Goal: Navigation & Orientation: Find specific page/section

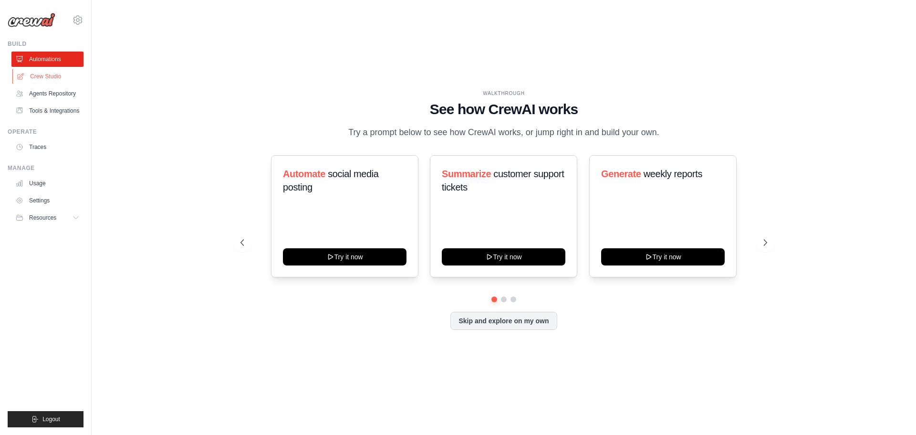
click at [36, 77] on link "Crew Studio" at bounding box center [48, 76] width 72 height 15
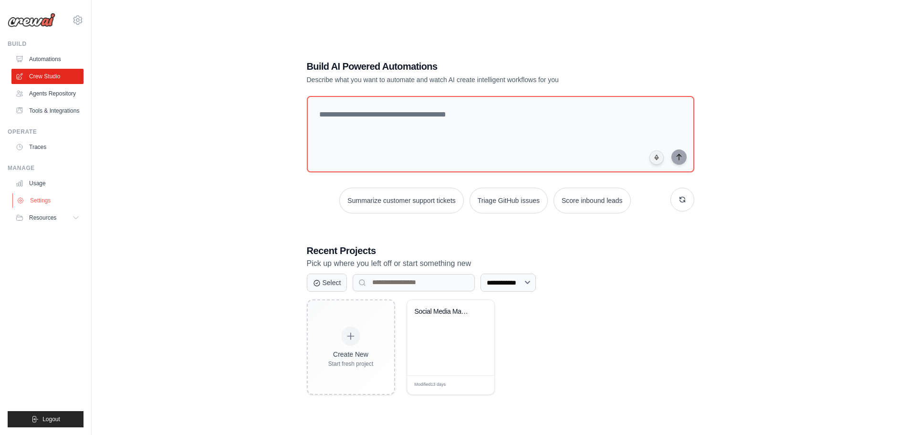
click at [39, 201] on link "Settings" at bounding box center [48, 200] width 72 height 15
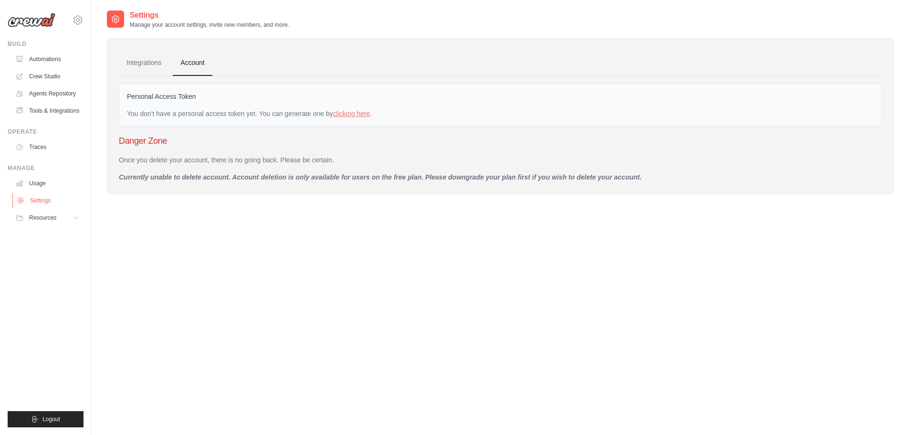
click at [49, 201] on link "Settings" at bounding box center [48, 200] width 72 height 15
click at [50, 218] on span "Resources" at bounding box center [43, 218] width 27 height 8
click at [150, 62] on link "Integrations" at bounding box center [144, 63] width 50 height 26
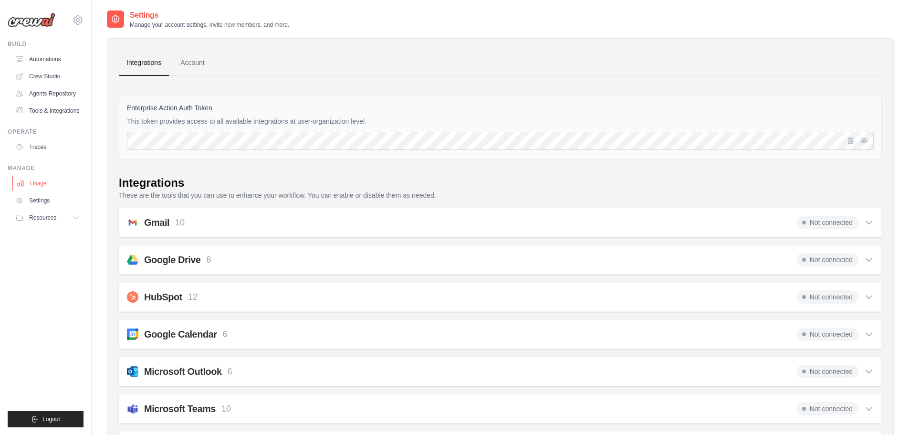
click at [41, 186] on link "Usage" at bounding box center [48, 183] width 72 height 15
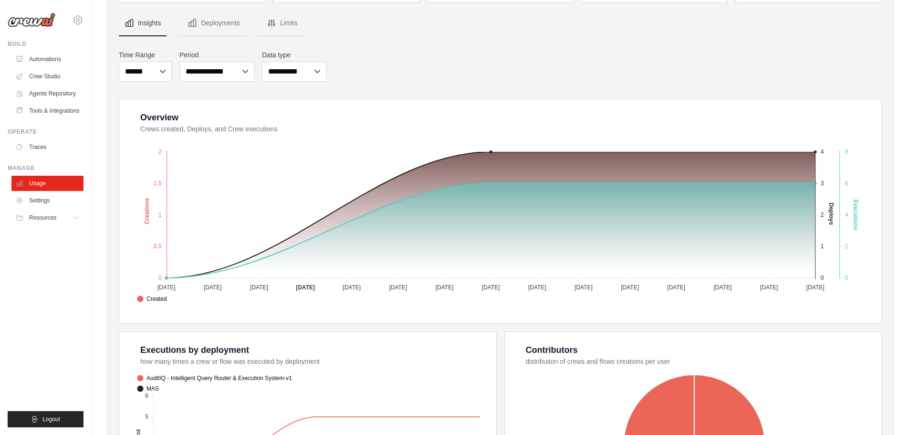
scroll to position [95, 0]
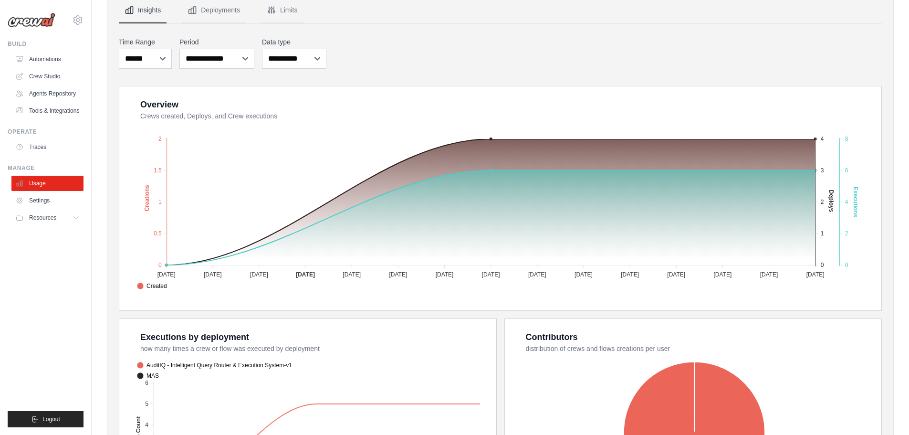
click at [47, 51] on div "Build Automations Crew Studio Agents Repository Tools & Integrations" at bounding box center [46, 79] width 76 height 78
click at [44, 59] on link "Automations" at bounding box center [48, 59] width 72 height 15
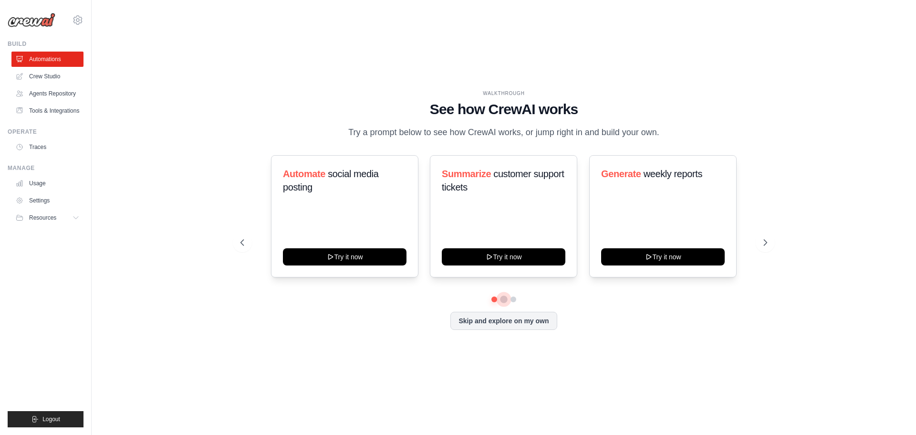
click at [505, 298] on button at bounding box center [504, 299] width 8 height 8
click at [512, 299] on button at bounding box center [513, 299] width 8 height 8
click at [495, 300] on button at bounding box center [494, 298] width 7 height 7
click at [39, 71] on link "Crew Studio" at bounding box center [48, 76] width 72 height 15
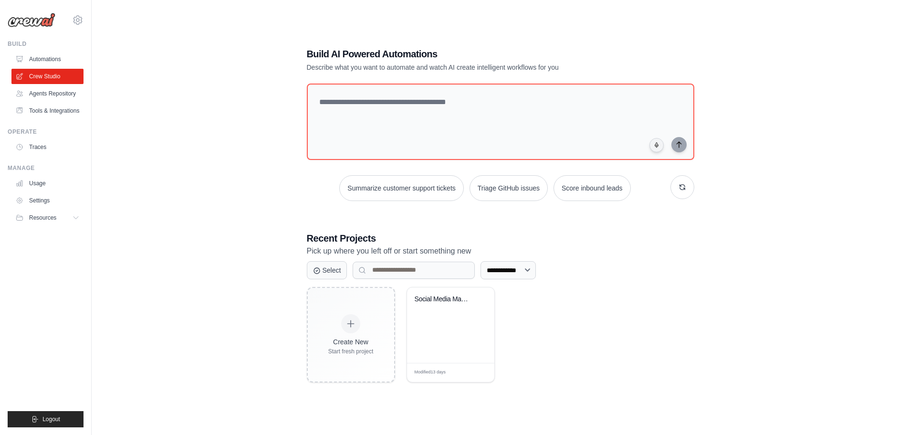
scroll to position [19, 0]
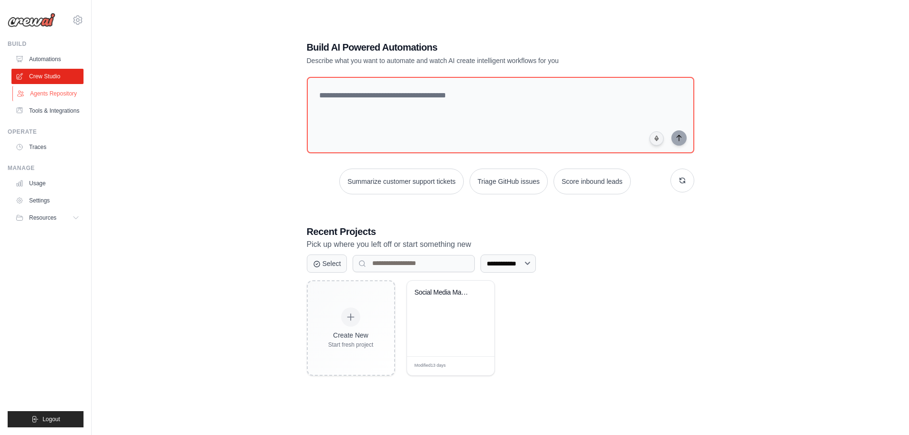
click at [50, 94] on link "Agents Repository" at bounding box center [48, 93] width 72 height 15
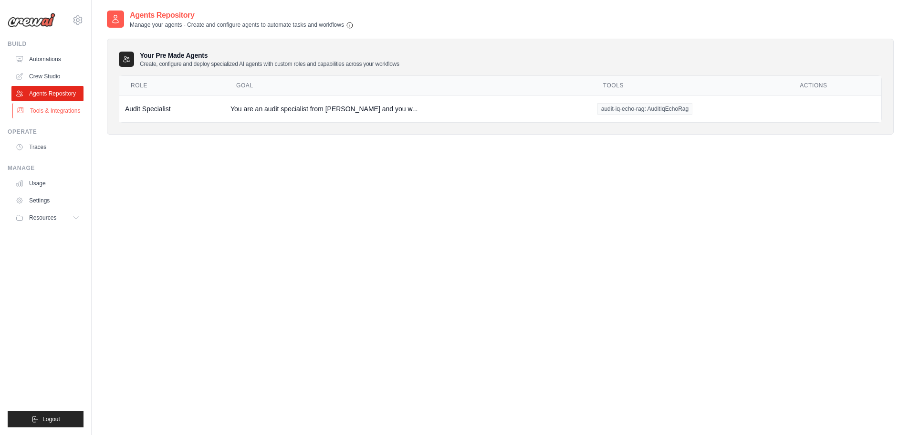
click at [43, 109] on link "Tools & Integrations" at bounding box center [48, 110] width 72 height 15
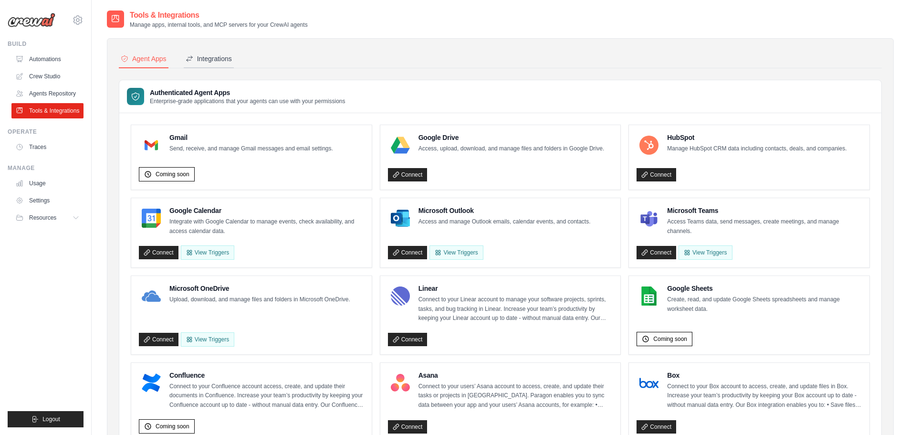
click at [208, 58] on div "Integrations" at bounding box center [209, 59] width 46 height 10
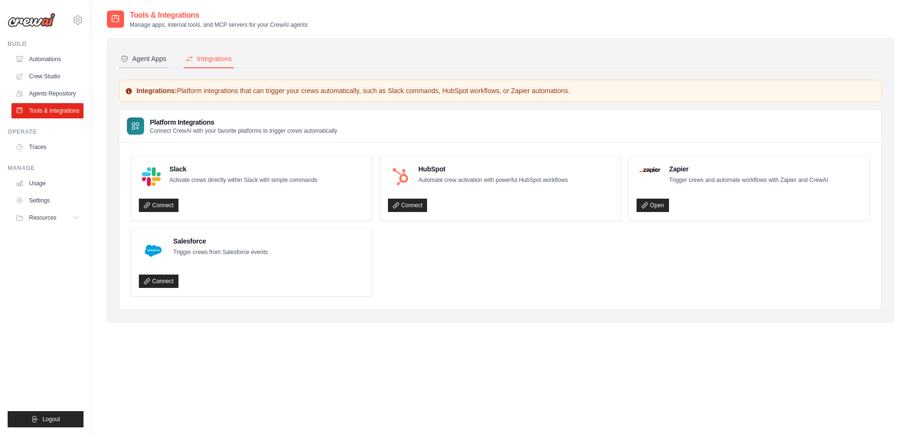
click at [160, 56] on div "Agent Apps" at bounding box center [144, 59] width 46 height 10
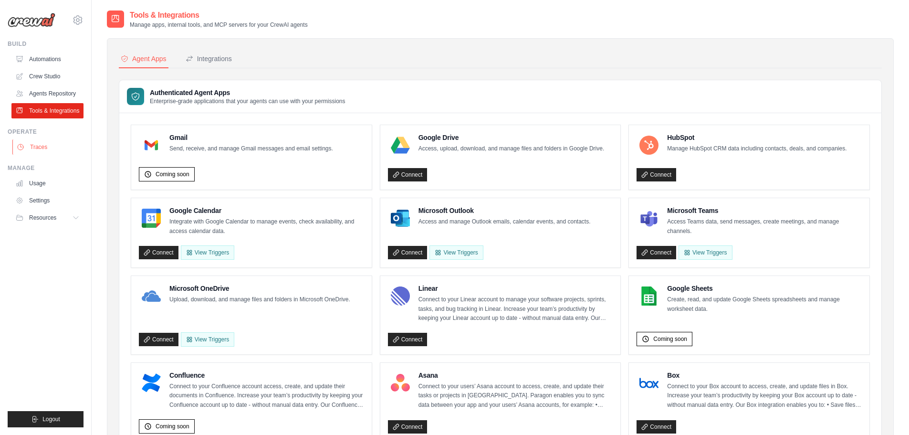
click at [44, 153] on link "Traces" at bounding box center [48, 146] width 72 height 15
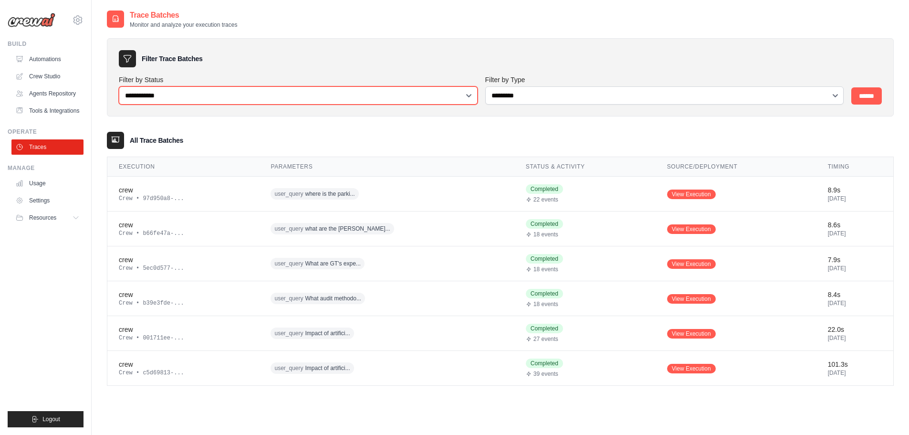
click at [374, 95] on select "**********" at bounding box center [298, 95] width 359 height 18
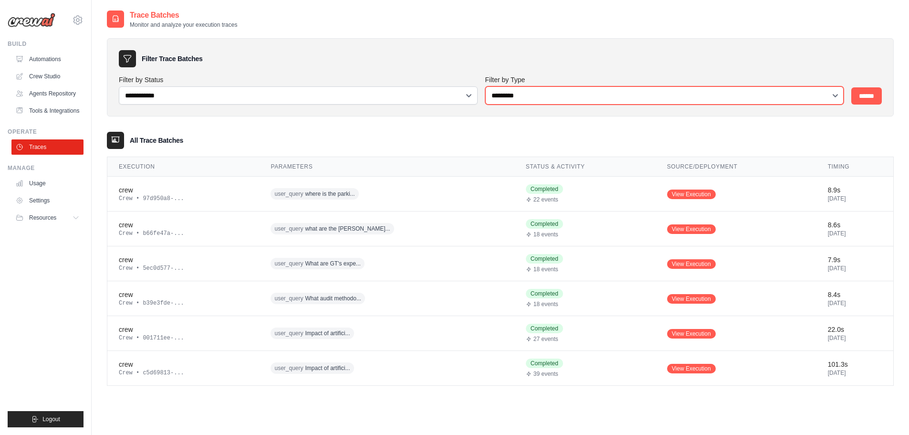
click at [537, 91] on select "**********" at bounding box center [664, 95] width 359 height 18
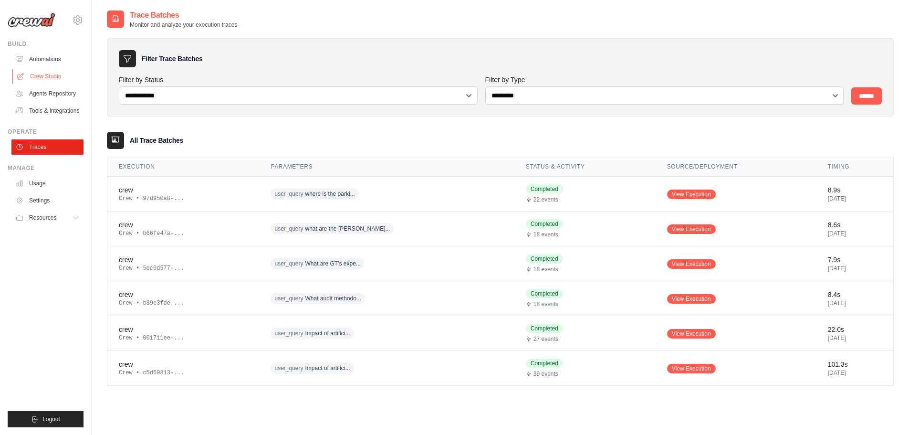
click at [50, 81] on link "Crew Studio" at bounding box center [48, 76] width 72 height 15
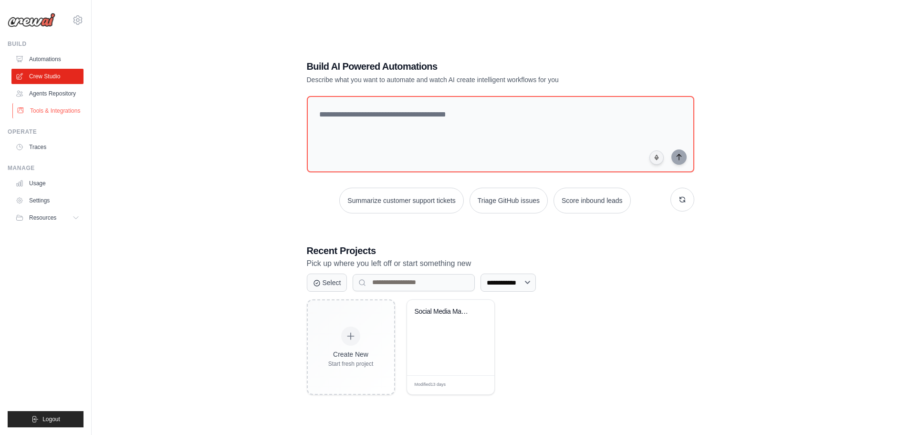
click at [45, 112] on link "Tools & Integrations" at bounding box center [48, 110] width 72 height 15
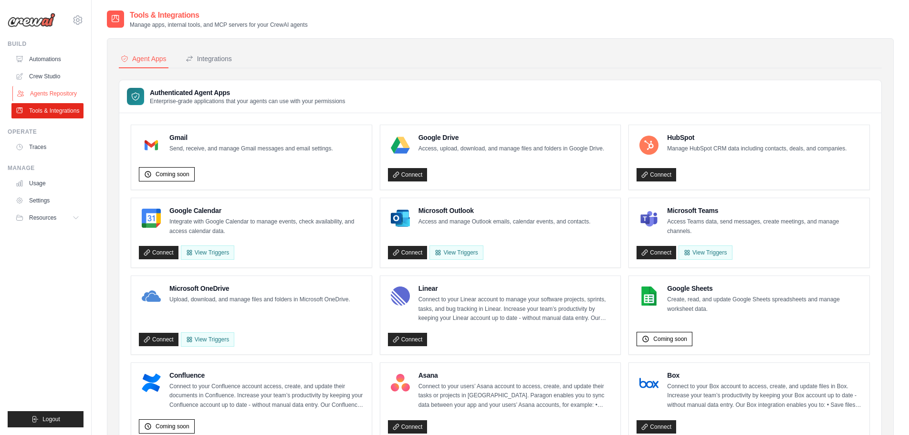
click at [54, 100] on link "Agents Repository" at bounding box center [48, 93] width 72 height 15
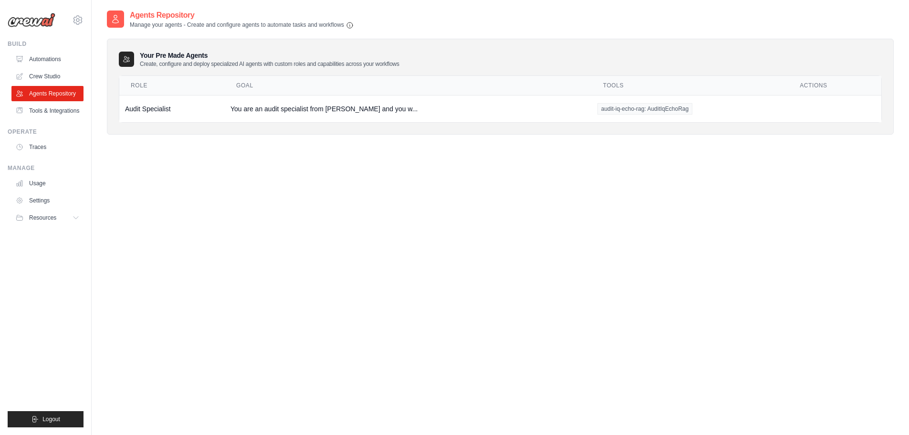
click at [263, 61] on p "Create, configure and deploy specialized AI agents with custom roles and capabi…" at bounding box center [269, 64] width 259 height 8
click at [76, 22] on icon at bounding box center [77, 19] width 11 height 11
click at [97, 62] on span "Settings" at bounding box center [118, 59] width 75 height 10
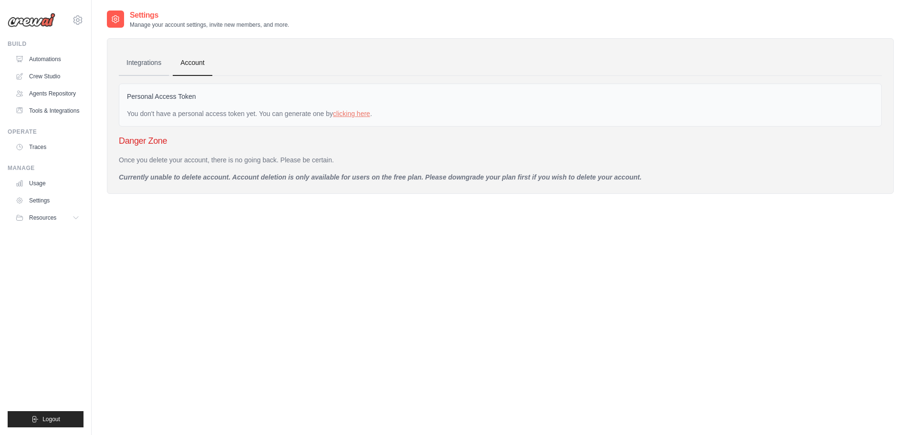
click at [144, 58] on link "Integrations" at bounding box center [144, 63] width 50 height 26
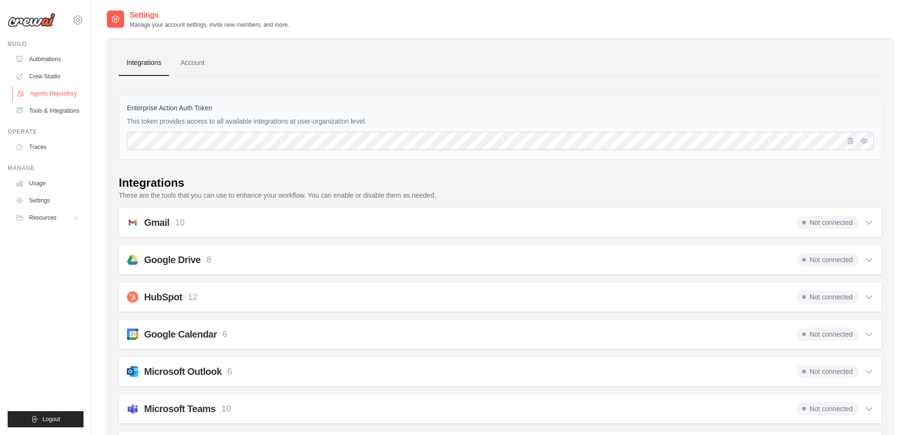
click at [53, 95] on link "Agents Repository" at bounding box center [48, 93] width 72 height 15
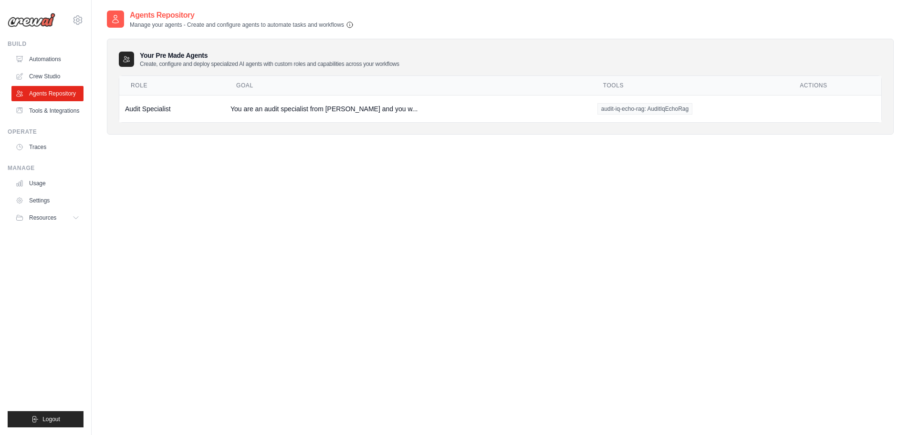
click at [352, 26] on icon "button" at bounding box center [350, 25] width 8 height 8
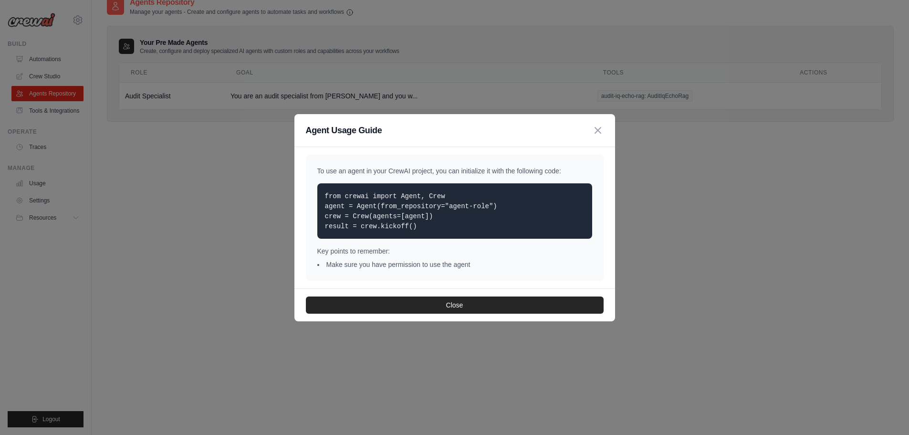
scroll to position [19, 0]
click at [595, 132] on icon "button" at bounding box center [598, 130] width 6 height 6
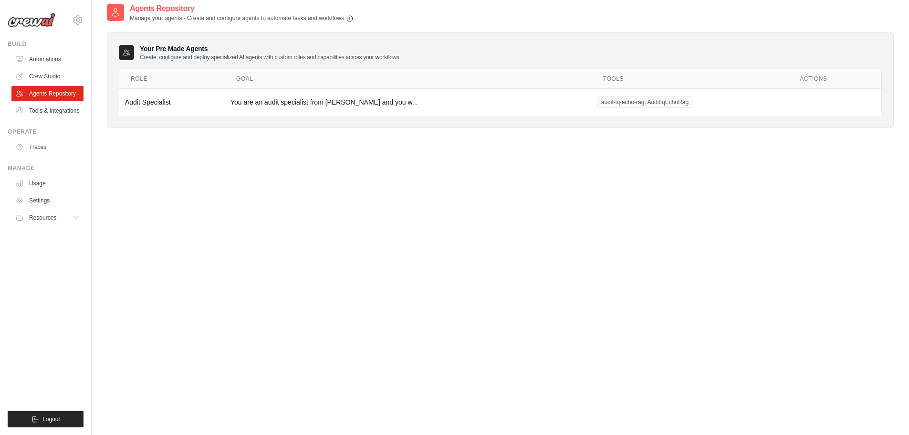
scroll to position [0, 0]
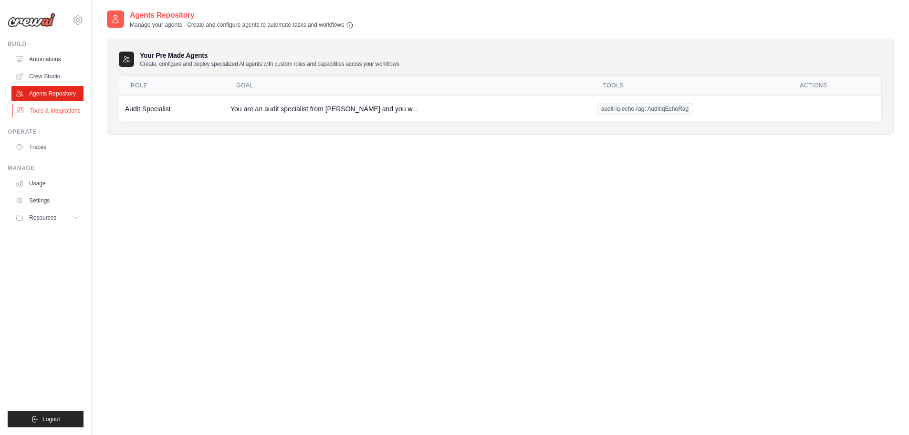
click at [51, 109] on link "Tools & Integrations" at bounding box center [48, 110] width 72 height 15
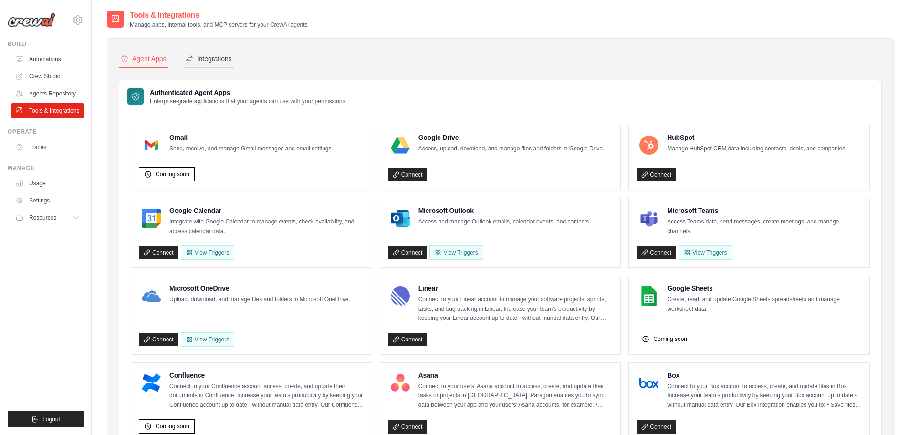
click at [209, 61] on div "Integrations" at bounding box center [209, 59] width 46 height 10
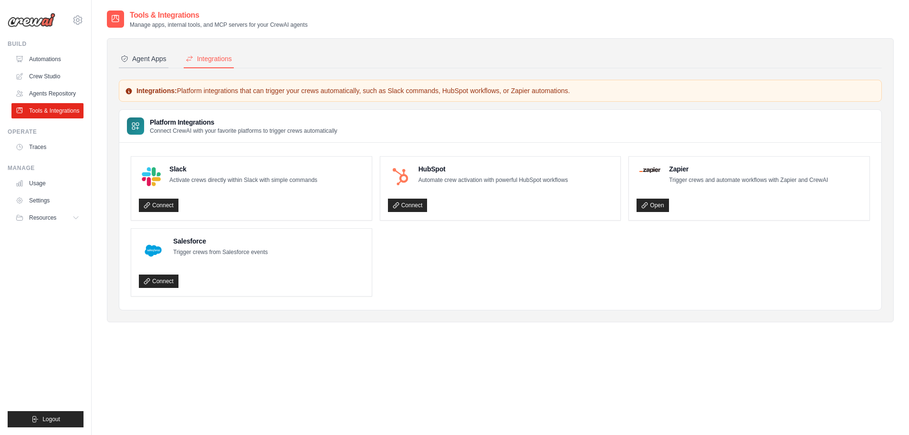
click at [153, 63] on button "Agent Apps" at bounding box center [144, 59] width 50 height 18
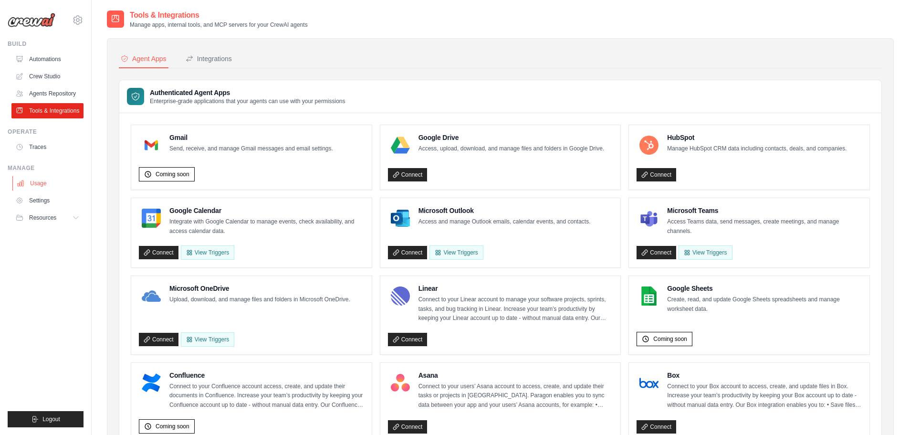
click at [36, 186] on link "Usage" at bounding box center [48, 183] width 72 height 15
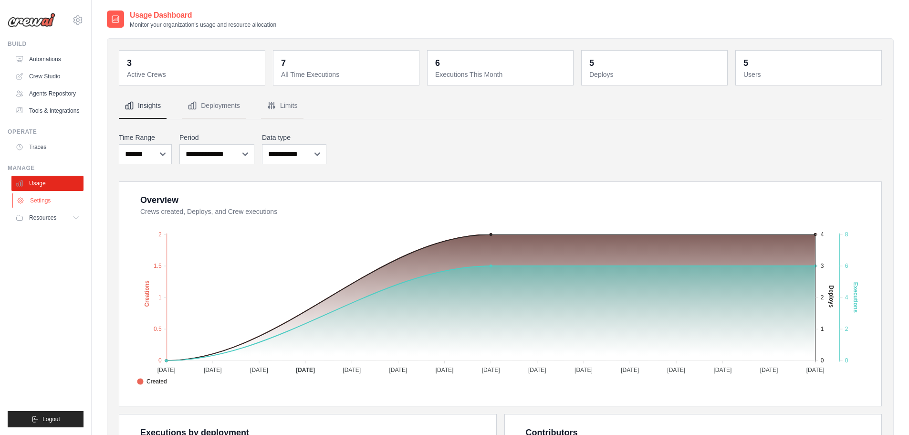
click at [44, 199] on link "Settings" at bounding box center [48, 200] width 72 height 15
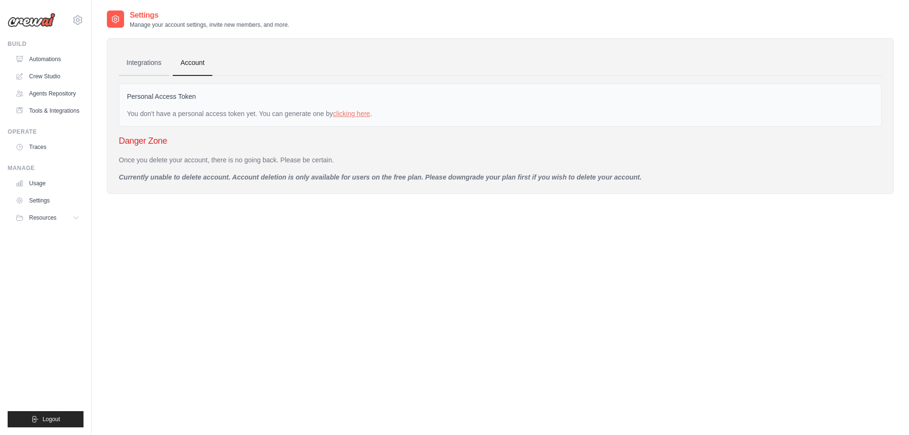
click at [149, 66] on link "Integrations" at bounding box center [144, 63] width 50 height 26
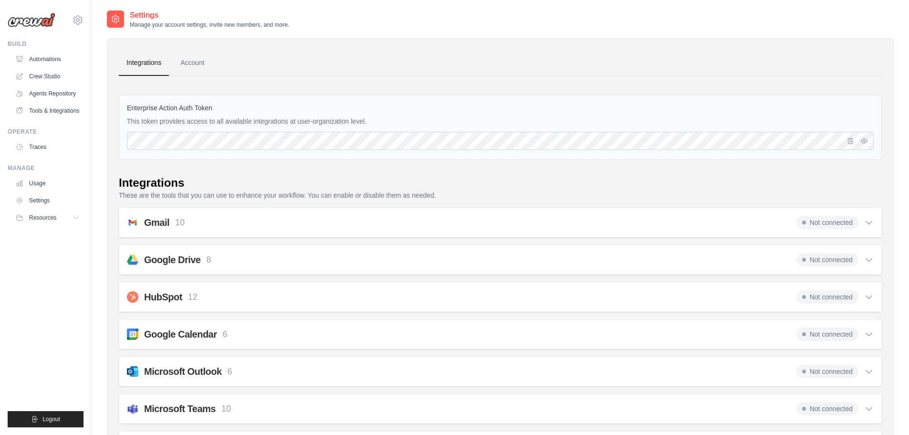
click at [185, 64] on link "Account" at bounding box center [193, 63] width 40 height 26
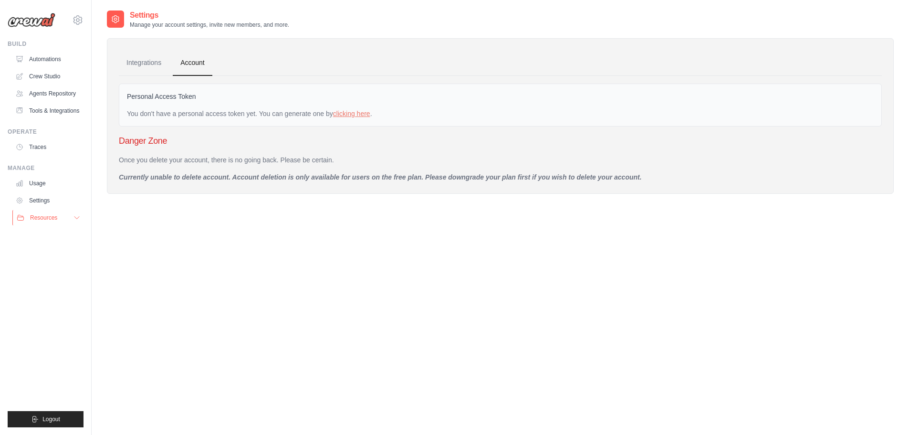
click at [41, 221] on button "Resources" at bounding box center [48, 217] width 72 height 15
click at [81, 20] on icon at bounding box center [77, 19] width 11 height 11
click at [38, 296] on ul "Build Automations Crew Studio Agents Repository Tools & Integrations" at bounding box center [46, 233] width 76 height 387
click at [37, 82] on link "Crew Studio" at bounding box center [48, 76] width 72 height 15
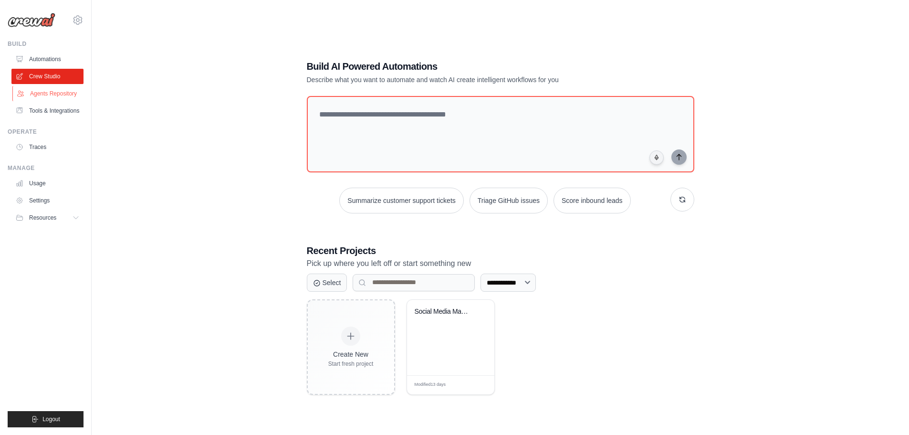
click at [37, 93] on link "Agents Repository" at bounding box center [48, 93] width 72 height 15
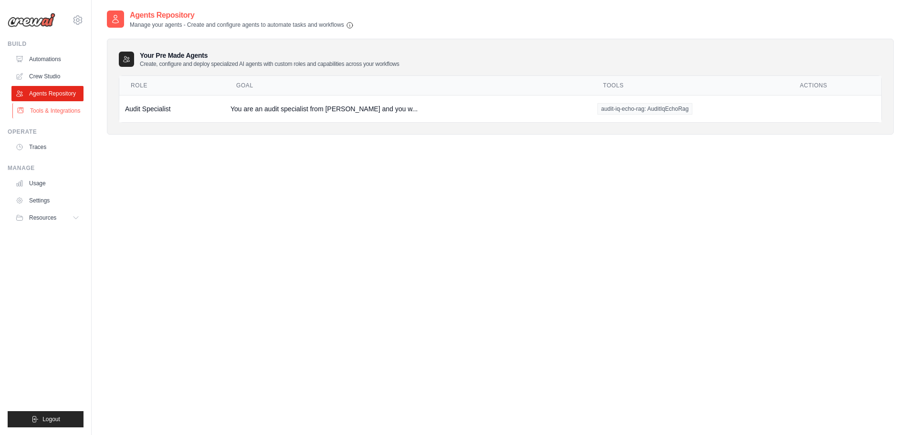
click at [47, 115] on link "Tools & Integrations" at bounding box center [48, 110] width 72 height 15
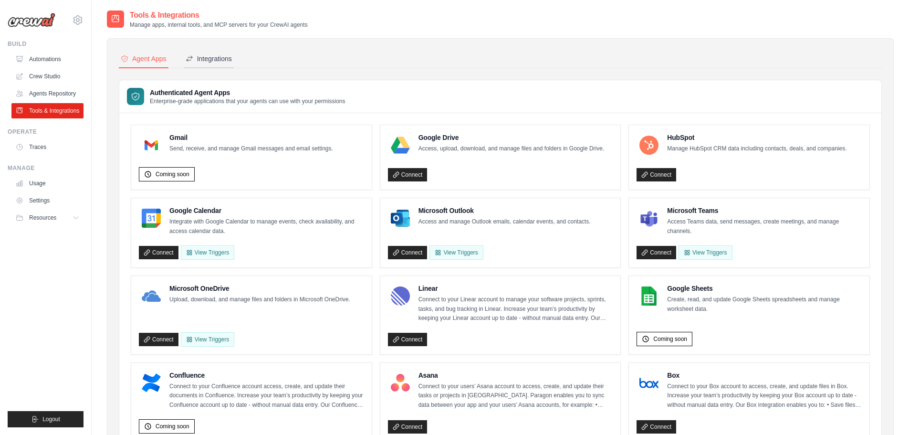
click at [216, 55] on div "Integrations" at bounding box center [209, 59] width 46 height 10
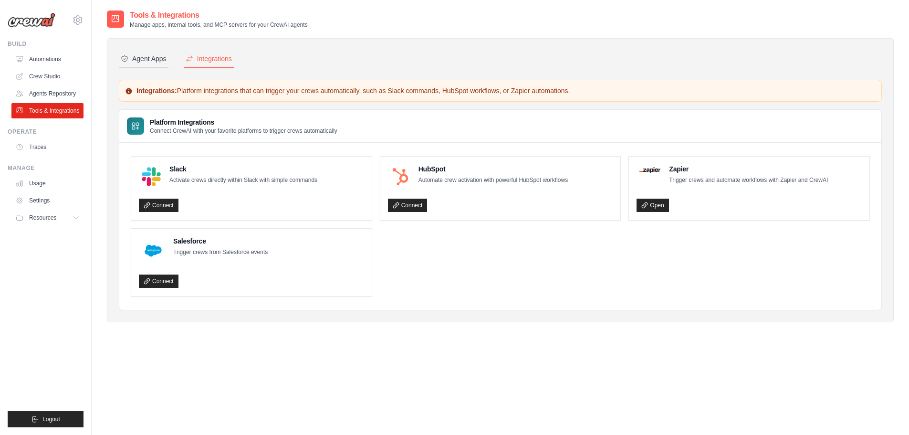
click at [149, 64] on button "Agent Apps" at bounding box center [144, 59] width 50 height 18
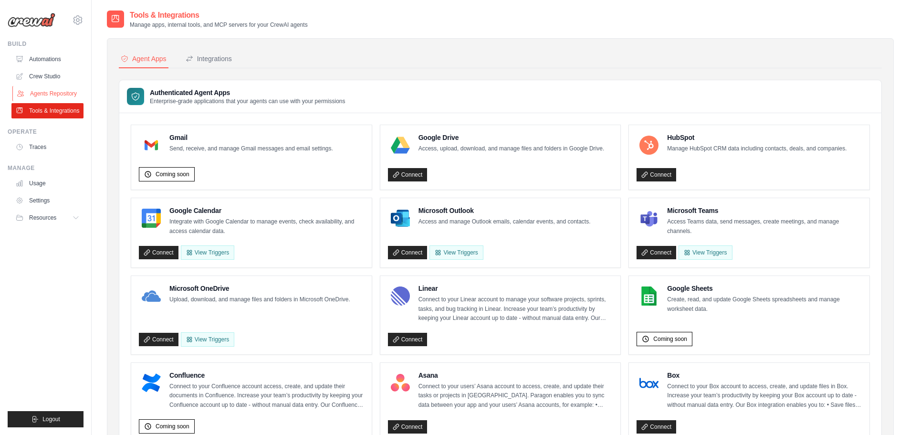
click at [35, 94] on link "Agents Repository" at bounding box center [48, 93] width 72 height 15
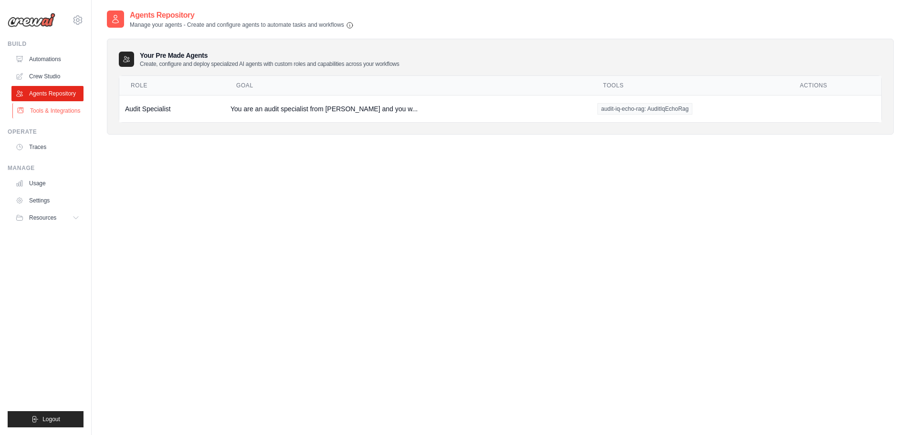
click at [55, 111] on link "Tools & Integrations" at bounding box center [48, 110] width 72 height 15
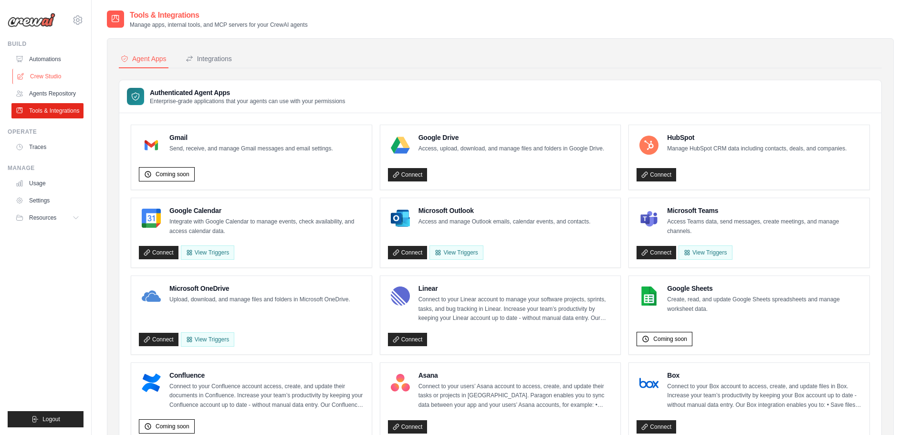
click at [52, 75] on link "Crew Studio" at bounding box center [48, 76] width 72 height 15
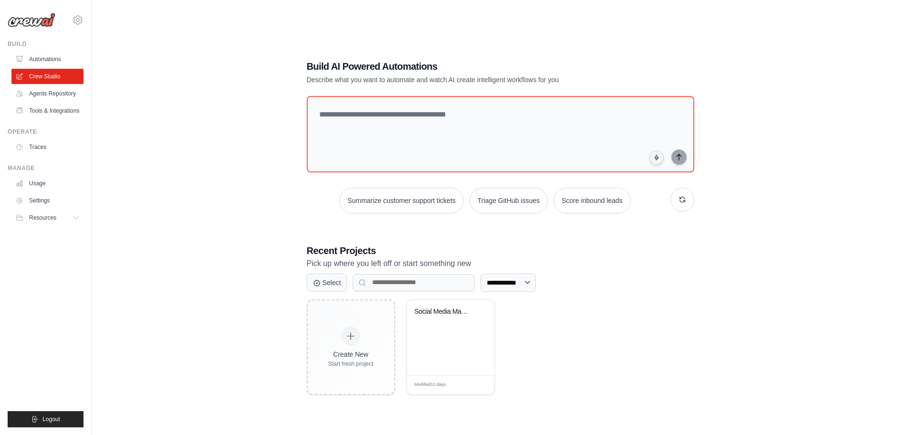
click at [60, 93] on link "Agents Repository" at bounding box center [47, 93] width 72 height 15
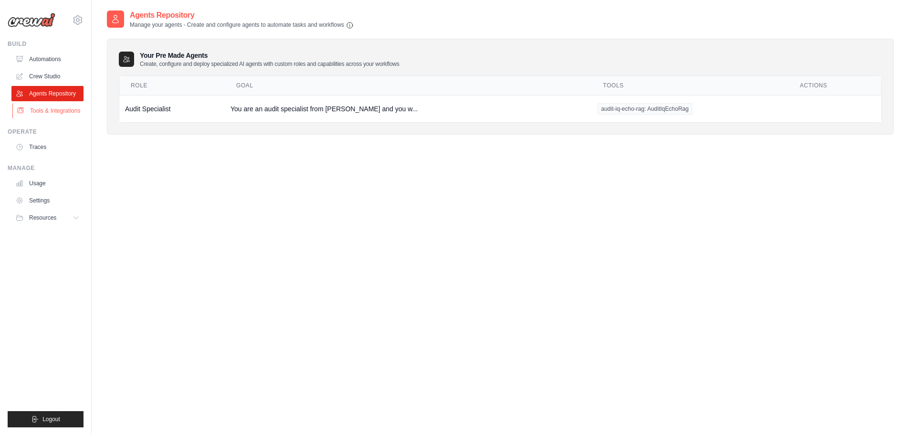
click at [60, 108] on link "Tools & Integrations" at bounding box center [48, 110] width 72 height 15
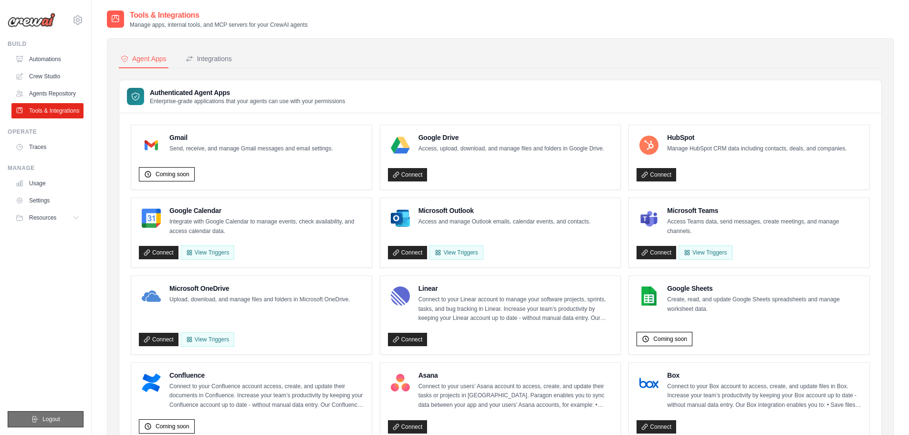
click at [42, 416] on span "Logout" at bounding box center [51, 419] width 18 height 8
